Goal: Task Accomplishment & Management: Use online tool/utility

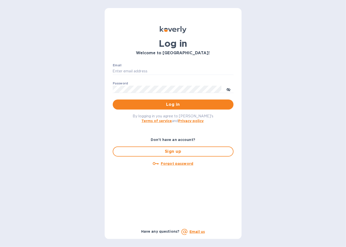
type input "macpatel10@gmail.com"
click at [203, 102] on span "Log in" at bounding box center [173, 105] width 113 height 6
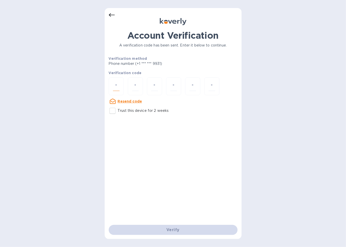
click at [115, 86] on input "number" at bounding box center [116, 86] width 7 height 9
type input "6"
type input "2"
type input "4"
type input "5"
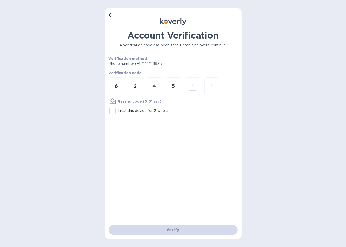
type input "7"
type input "4"
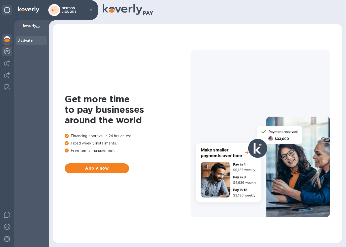
click at [7, 52] on img at bounding box center [7, 51] width 6 height 6
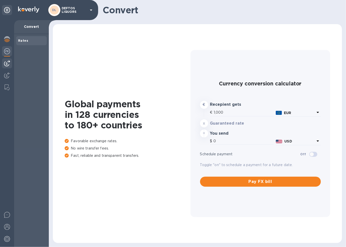
click at [7, 61] on img at bounding box center [7, 63] width 6 height 6
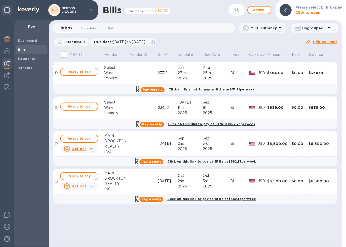
click at [131, 76] on td at bounding box center [143, 73] width 28 height 23
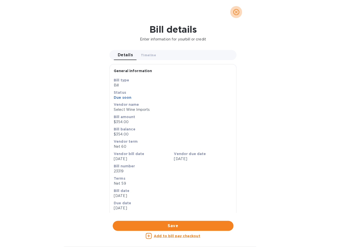
click at [237, 13] on icon "close" at bounding box center [236, 12] width 5 height 5
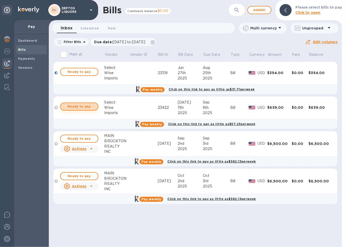
click at [66, 109] on span "Ready to pay" at bounding box center [79, 107] width 29 height 6
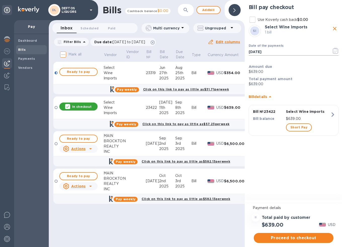
click at [334, 53] on icon "button" at bounding box center [336, 51] width 6 height 6
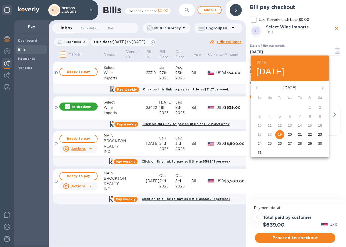
click at [320, 87] on icon "button" at bounding box center [323, 88] width 6 height 6
click at [271, 107] on span "1" at bounding box center [269, 107] width 9 height 5
type input "[DATE]"
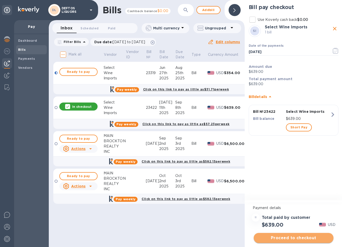
click at [277, 237] on span "Proceed to checkout" at bounding box center [294, 238] width 72 height 6
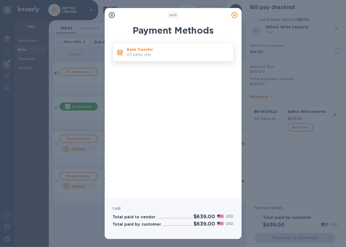
click at [178, 54] on p "US banks only." at bounding box center [178, 54] width 102 height 5
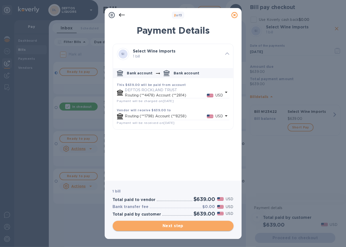
click at [179, 229] on button "Next step" at bounding box center [173, 226] width 121 height 10
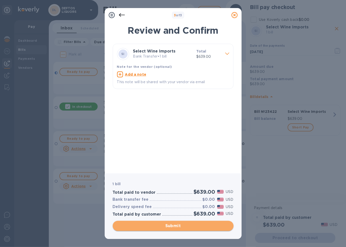
click at [179, 227] on span "Submit" at bounding box center [173, 226] width 113 height 6
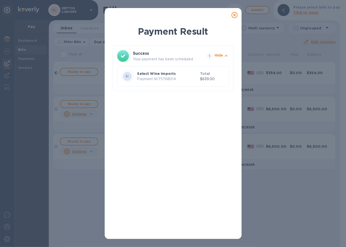
click at [237, 15] on icon at bounding box center [235, 15] width 6 height 6
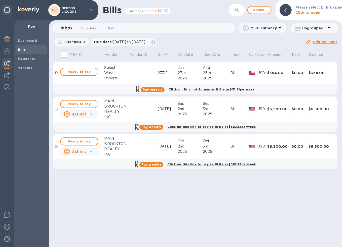
click at [89, 10] on icon at bounding box center [91, 10] width 6 height 6
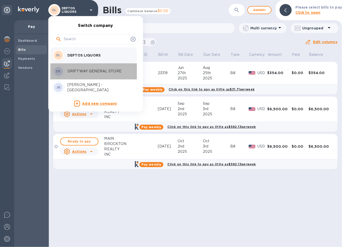
click at [85, 74] on div "DS DRIFTWAY GENERAL STORE" at bounding box center [91, 71] width 79 height 12
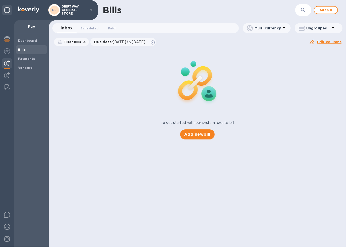
click at [5, 63] on img at bounding box center [7, 63] width 6 height 6
click at [28, 44] on div "Dashboard" at bounding box center [31, 40] width 31 height 9
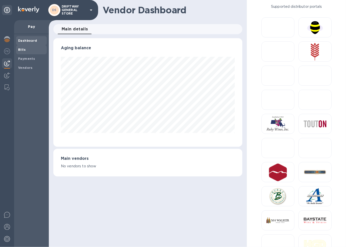
scroll to position [109, 189]
click at [27, 49] on span "Bills" at bounding box center [31, 49] width 27 height 5
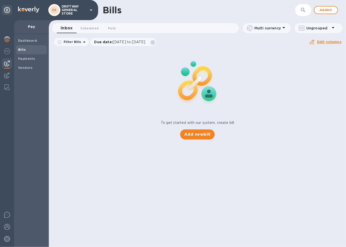
click at [89, 14] on div "DS DRIFTWAY GENERAL STORE" at bounding box center [71, 10] width 46 height 12
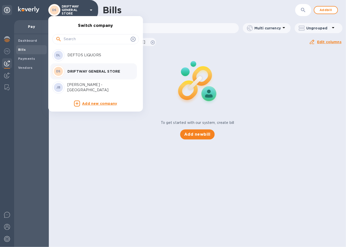
click at [83, 83] on div "JB JAY LIQUORS - New Bedford" at bounding box center [91, 88] width 79 height 12
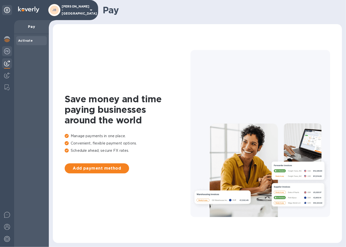
click at [9, 53] on img at bounding box center [7, 51] width 6 height 6
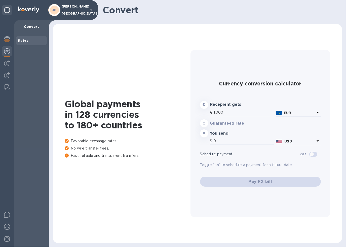
type input "1,174.25"
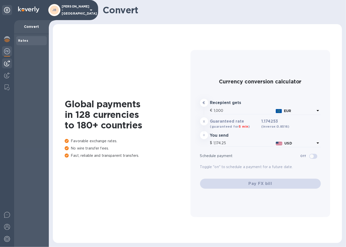
click at [5, 64] on img at bounding box center [7, 63] width 6 height 6
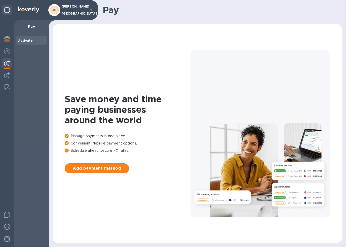
click at [81, 9] on p "JAY LIQUORS - New Bedford" at bounding box center [74, 10] width 25 height 11
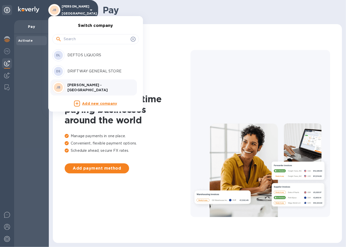
click at [70, 59] on div "DL DEFTOS LIQUORS" at bounding box center [91, 55] width 79 height 12
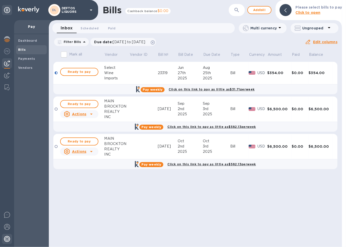
click at [8, 241] on img at bounding box center [7, 239] width 6 height 6
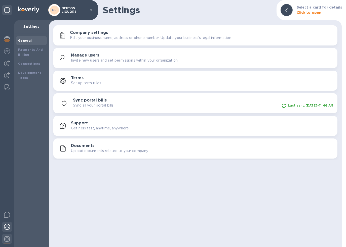
click at [6, 226] on img at bounding box center [7, 227] width 6 height 6
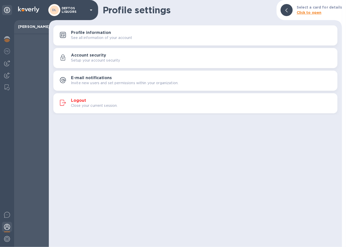
click at [87, 106] on p "Close your current session." at bounding box center [94, 105] width 47 height 5
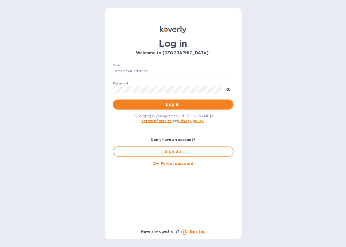
type input "[EMAIL_ADDRESS][DOMAIN_NAME]"
